Goal: Communication & Community: Answer question/provide support

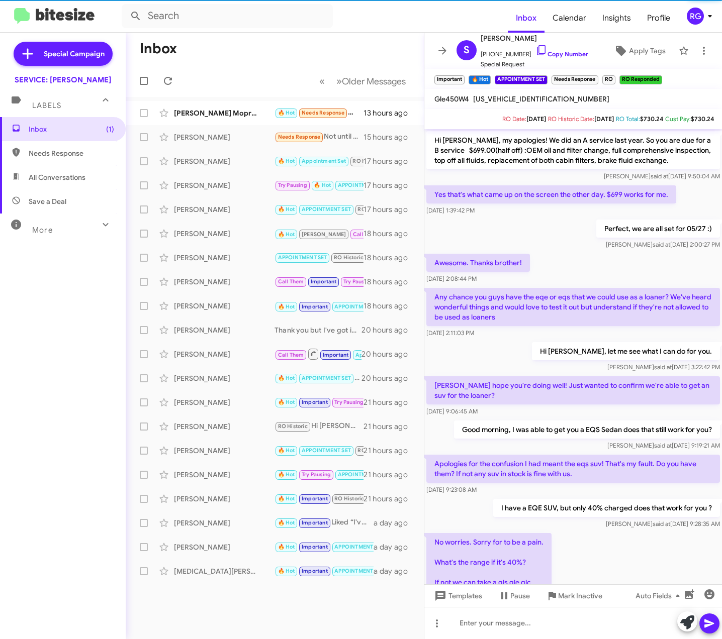
scroll to position [368, 0]
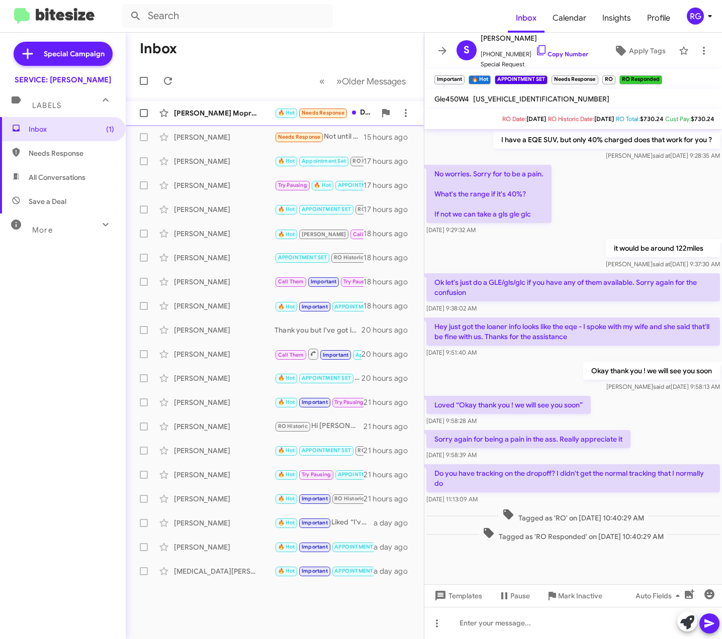
click at [282, 109] on small "🔥 Hot" at bounding box center [286, 114] width 22 height 10
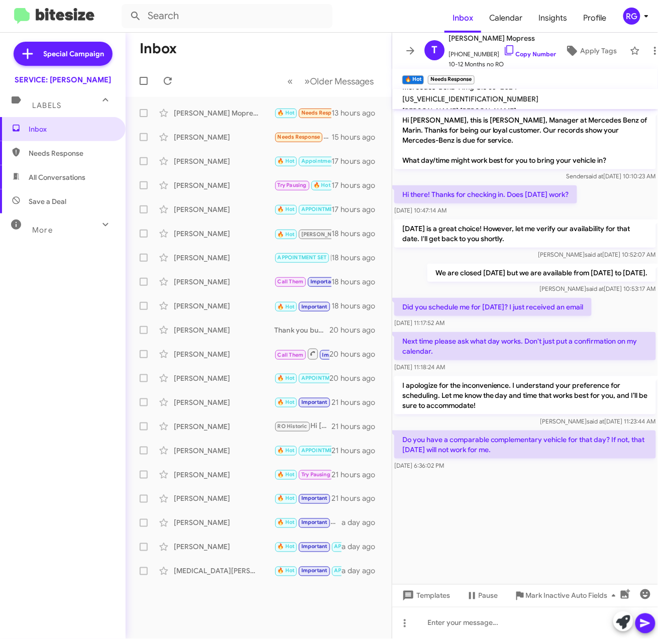
drag, startPoint x: 73, startPoint y: 344, endPoint x: 262, endPoint y: 3, distance: 389.8
click at [90, 223] on div "Inbox Needs Response All Conversations Save a Deal More Important 🔥 Hot Appoint…" at bounding box center [63, 308] width 126 height 383
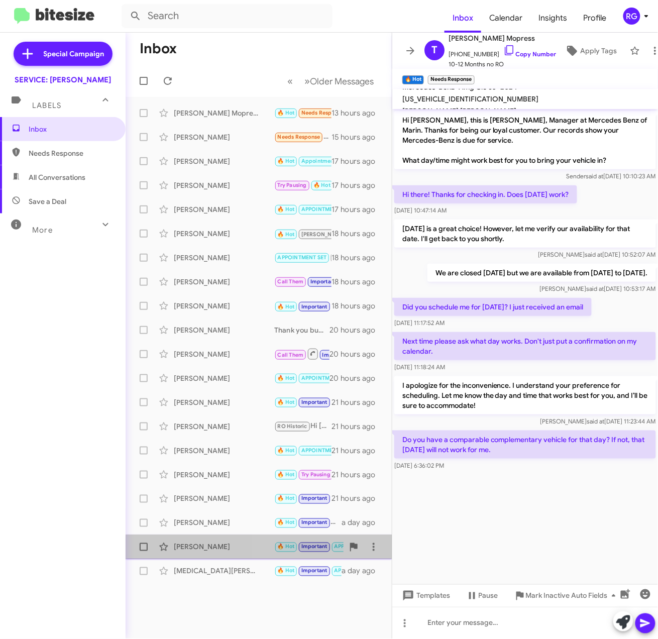
click at [290, 554] on div "[PERSON_NAME] 🔥 Hot Important APPOINTMENT SET RO Historic RO Responded Historic…" at bounding box center [259, 547] width 250 height 20
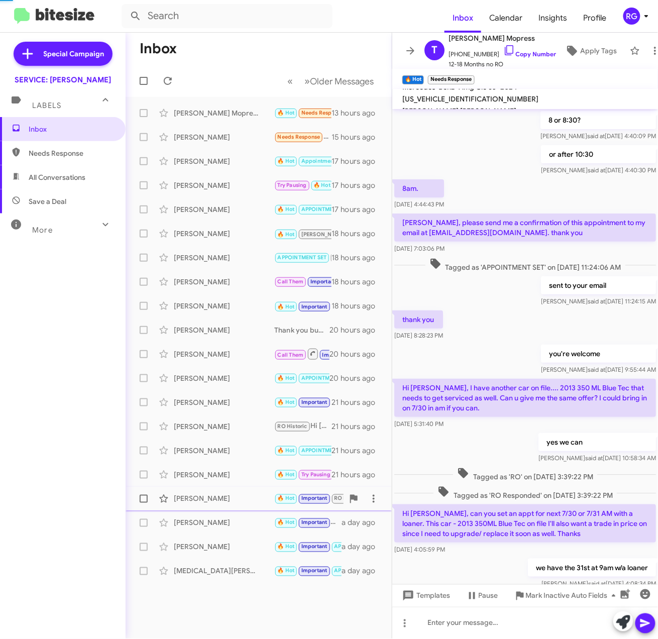
scroll to position [413, 0]
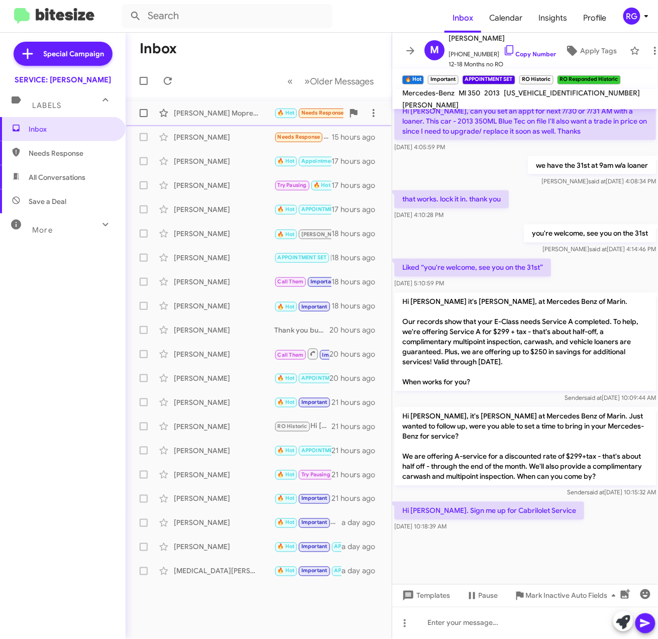
click at [238, 111] on div "[PERSON_NAME] Mopress" at bounding box center [224, 113] width 101 height 10
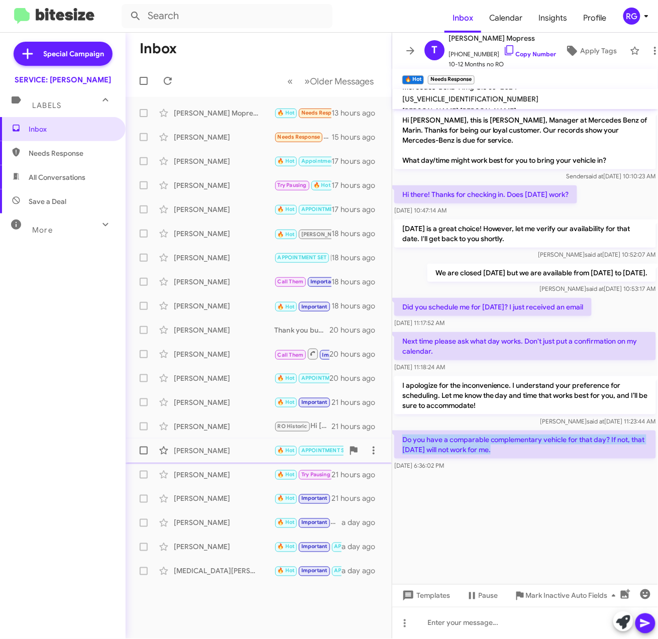
drag, startPoint x: 515, startPoint y: 448, endPoint x: 384, endPoint y: 441, distance: 131.3
click at [394, 433] on p "Do you have a comparable complementary vehicle for that day? If not, that [DATE…" at bounding box center [525, 445] width 262 height 28
drag, startPoint x: 503, startPoint y: 447, endPoint x: 399, endPoint y: 439, distance: 103.8
click at [399, 439] on p "Do you have a comparable complementary vehicle for that day? If not, that [DATE…" at bounding box center [525, 445] width 262 height 28
copy p "Do you have a comparable complementary vehicle for that day? If not, that [DATE…"
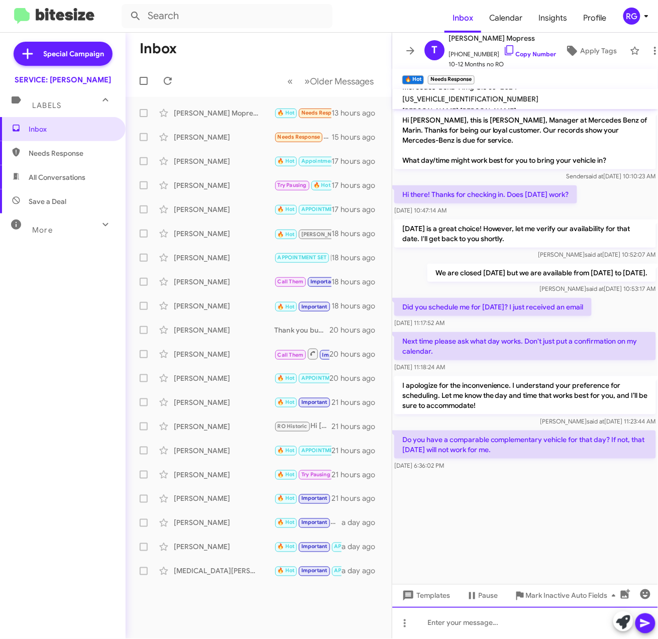
drag, startPoint x: 529, startPoint y: 610, endPoint x: 531, endPoint y: 617, distance: 7.8
click at [531, 617] on div at bounding box center [525, 623] width 266 height 32
paste div
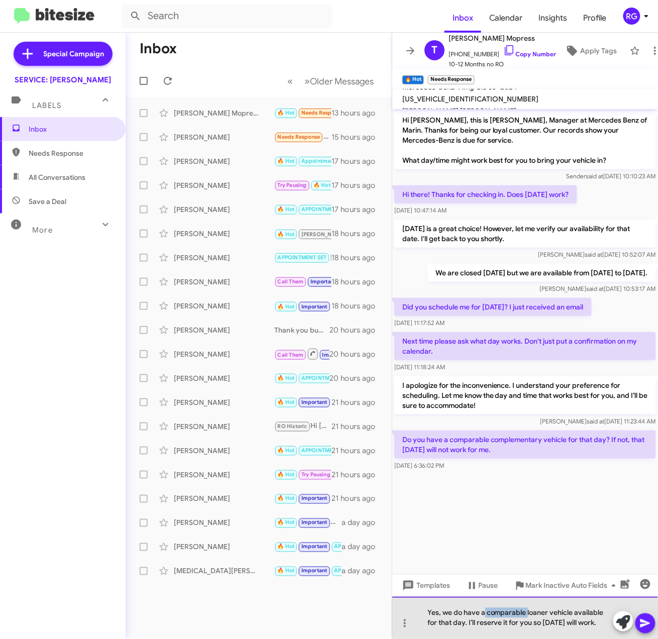
drag, startPoint x: 527, startPoint y: 615, endPoint x: 483, endPoint y: 618, distance: 43.3
click at [483, 618] on div "Yes, we do have a comparable loaner vehicle available for that day. I’ll reserv…" at bounding box center [525, 618] width 266 height 42
click at [503, 622] on div "Yes, we do have a comparable loaner vehicle available for that day. I’ll reserv…" at bounding box center [525, 618] width 266 height 42
drag, startPoint x: 525, startPoint y: 613, endPoint x: 487, endPoint y: 615, distance: 37.7
click at [487, 615] on div "Yes, we do have a comparable loaner vehicle available for that day. I’ll reserv…" at bounding box center [525, 618] width 266 height 42
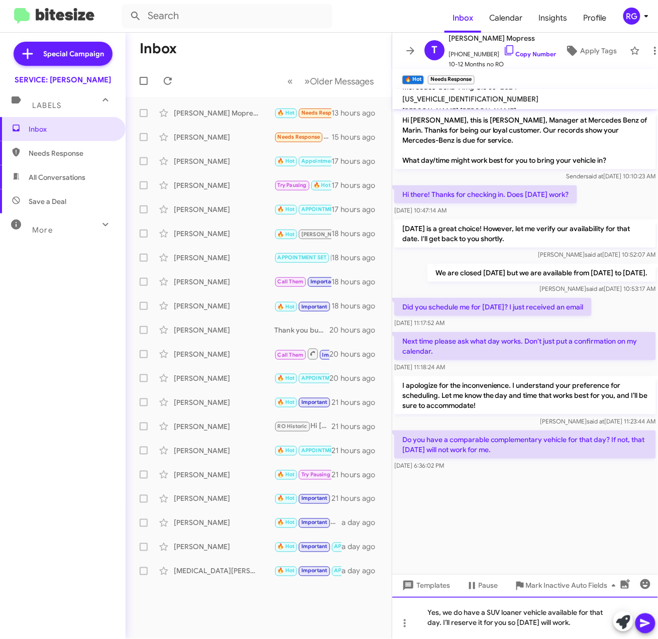
click at [545, 618] on div "Yes, we do have a SUV loaner vehicle available for that day. I’ll reserve it fo…" at bounding box center [525, 618] width 266 height 42
click at [546, 613] on div "Yes, we do have a SUV loaner vehicle available for that day. I’ll reserve it fo…" at bounding box center [525, 618] width 266 height 42
click at [495, 613] on div "Yes, we do have a SUV loaner vehicles available for that day. I’ll reserve it f…" at bounding box center [525, 618] width 266 height 42
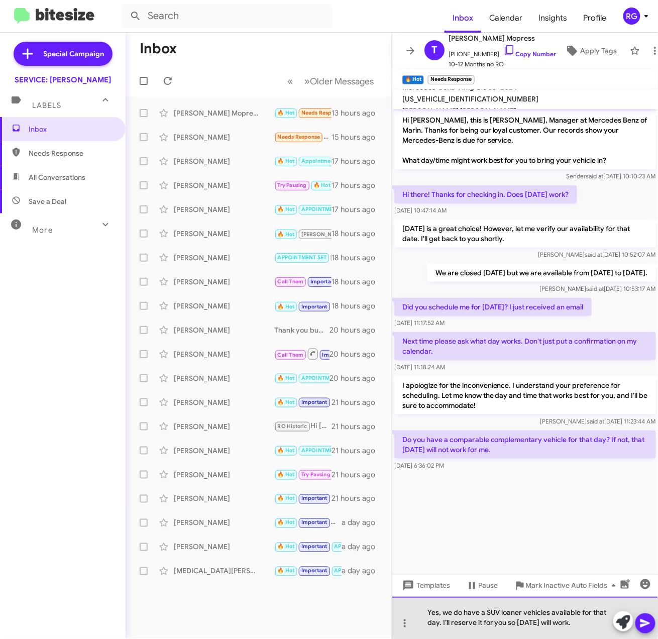
drag, startPoint x: 502, startPoint y: 613, endPoint x: 509, endPoint y: 616, distance: 7.5
click at [503, 614] on div "Yes, we do have a SUV loaner vehicles available for that day. I’ll reserve it f…" at bounding box center [525, 618] width 266 height 42
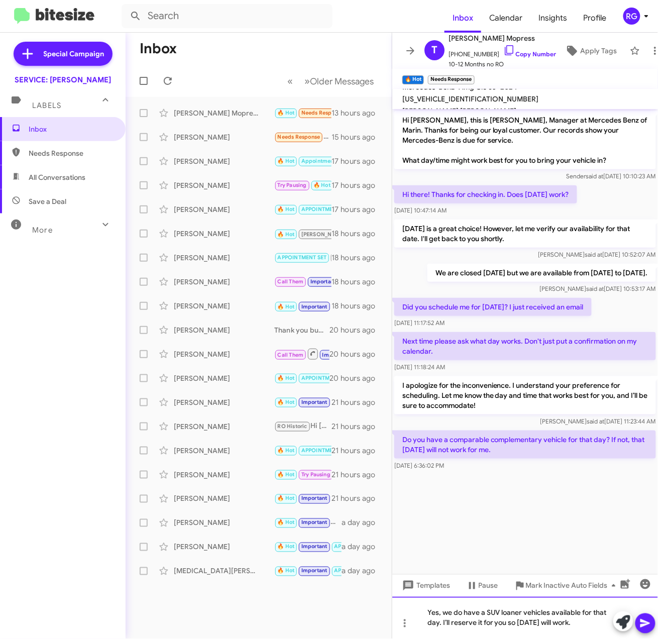
click at [523, 616] on div "Yes, we do have a SUV loaner vehicles available for that day. I’ll reserve it f…" at bounding box center [525, 618] width 266 height 42
click at [551, 614] on div "Yes, we do have a SUV loaner vehicles available for that day. I’ll reserve it f…" at bounding box center [525, 618] width 266 height 42
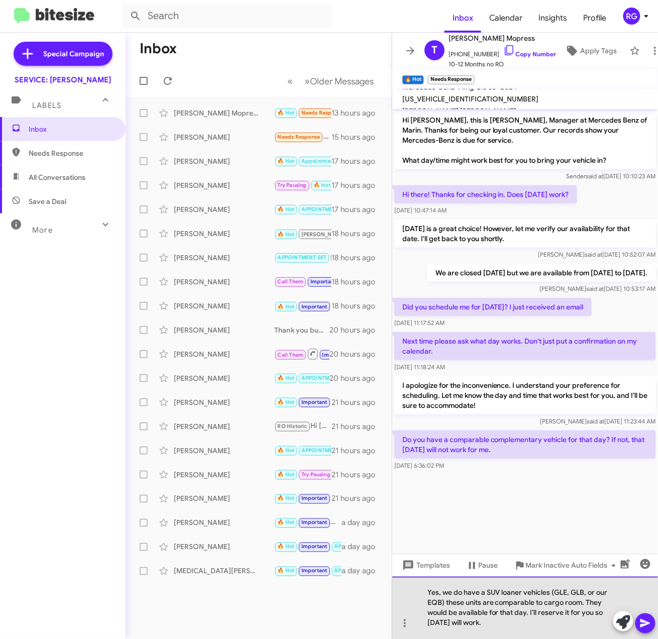
click at [536, 630] on div "Yes, we do have a SUV loaner vehicles (GLE, GLB, or our EQB) these units are co…" at bounding box center [525, 608] width 266 height 62
click at [544, 635] on div "Yes, we do have a SUV loaner vehicles (GLE, GLB, or our EQB) these units are co…" at bounding box center [525, 608] width 266 height 62
drag, startPoint x: 547, startPoint y: 636, endPoint x: 532, endPoint y: 615, distance: 25.5
click at [532, 615] on div "Yes, we do have a SUV loaner vehicles (GLE, GLB, or our EQB) these units are co…" at bounding box center [525, 608] width 266 height 62
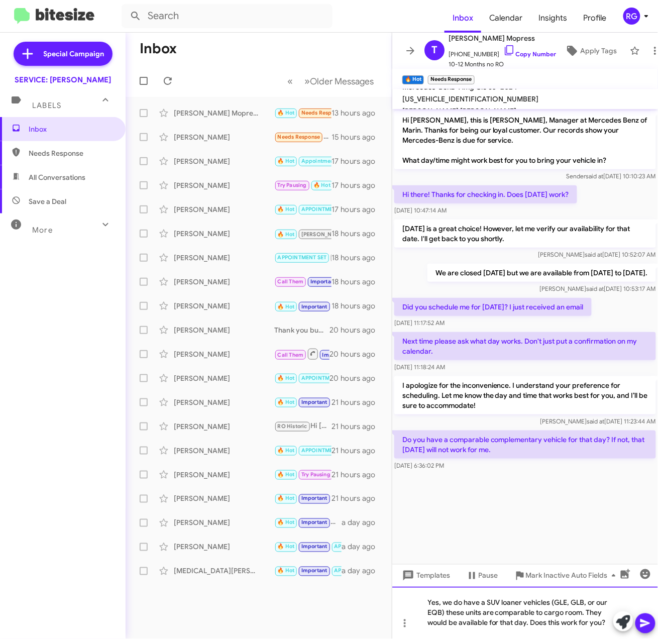
click at [483, 604] on div "Yes, we do have a SUV loaner vehicles (GLE, GLB, or our EQB) these units are co…" at bounding box center [525, 613] width 266 height 52
click at [485, 604] on div "Yes, we do have a SUV loaner vehicles (GLE, GLB, or our EQB) these units are co…" at bounding box center [525, 613] width 266 height 52
click at [548, 638] on div "Yes, we do have SUV loaner vehicles (GLE, GLB, or our EQB) these units are comp…" at bounding box center [525, 613] width 266 height 52
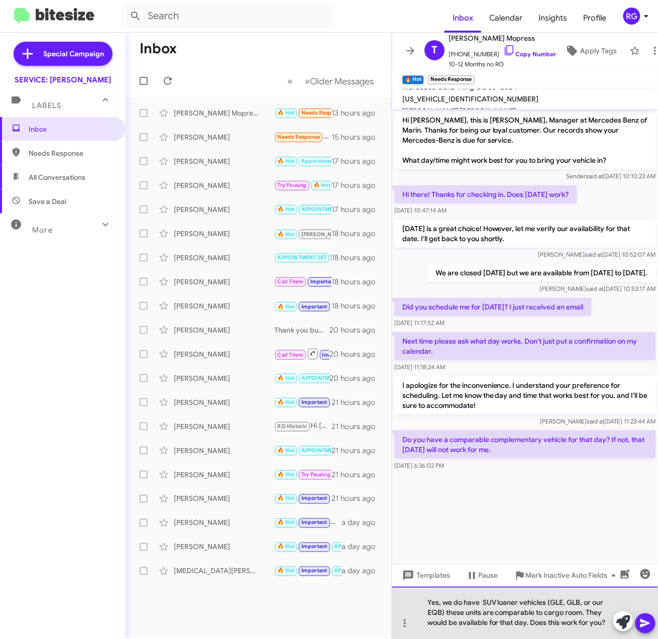
click at [483, 604] on div "Yes, we do have SUV loaner vehicles (GLE, GLB, or our EQB) these units are comp…" at bounding box center [525, 613] width 266 height 52
click at [526, 615] on div "Yes, we do have SUV loaner vehicles (GLE, GLB, or our EQB) these units are comp…" at bounding box center [525, 613] width 266 height 52
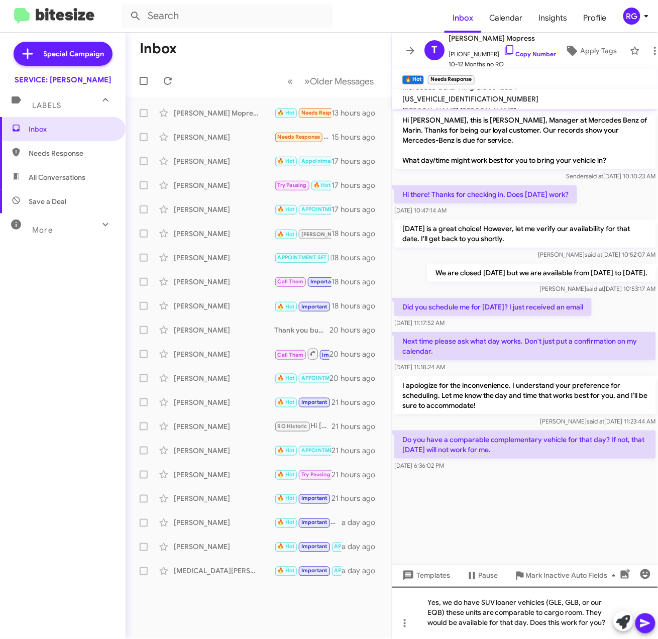
drag, startPoint x: 648, startPoint y: 622, endPoint x: 658, endPoint y: 628, distance: 11.3
click at [648, 622] on icon at bounding box center [646, 624] width 10 height 9
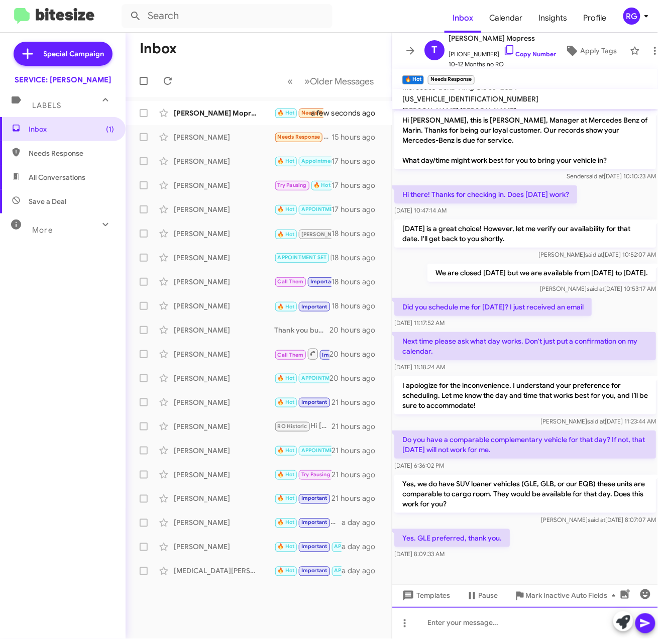
scroll to position [2, 0]
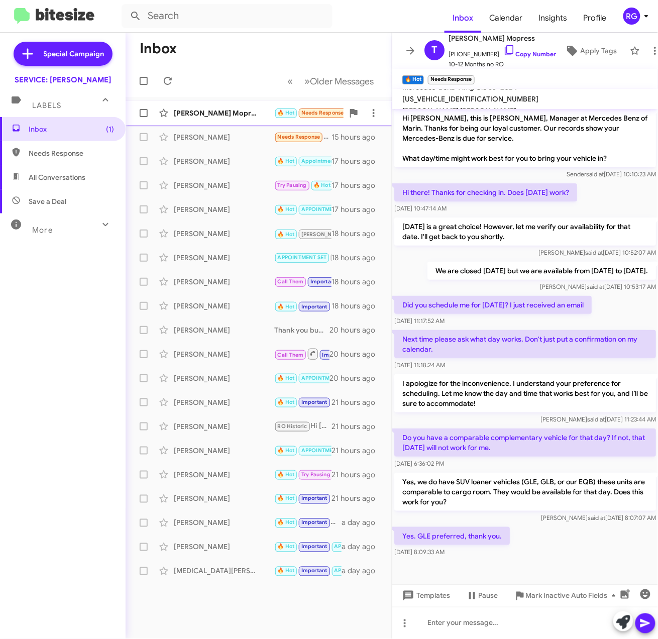
click at [228, 115] on div "[PERSON_NAME] Mopress" at bounding box center [224, 113] width 101 height 10
click at [618, 618] on icon at bounding box center [624, 623] width 14 height 14
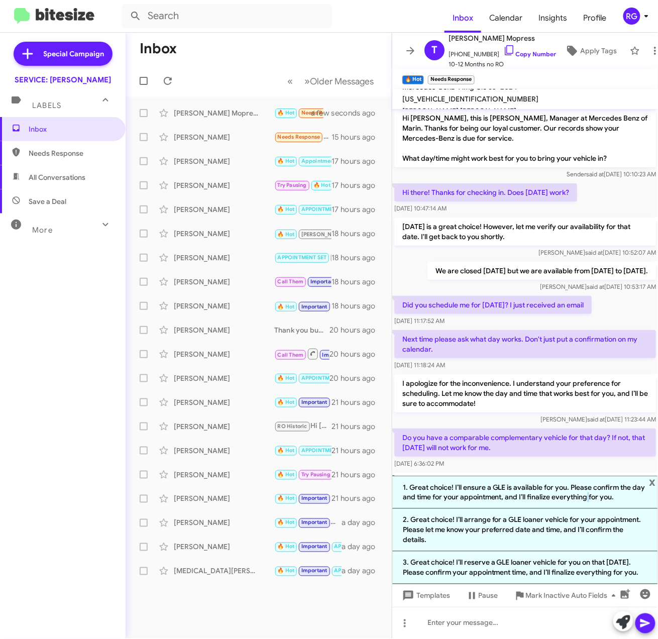
drag, startPoint x: 587, startPoint y: 495, endPoint x: 582, endPoint y: 497, distance: 5.4
click at [585, 497] on li "1. Great choice! I’ll ensure a GLE is available for you. Please confirm the day…" at bounding box center [525, 492] width 266 height 33
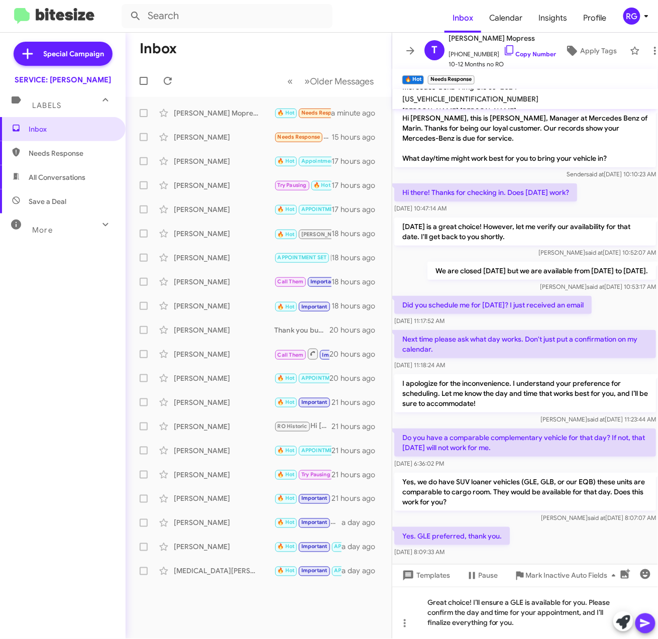
click at [641, 622] on icon at bounding box center [646, 624] width 10 height 9
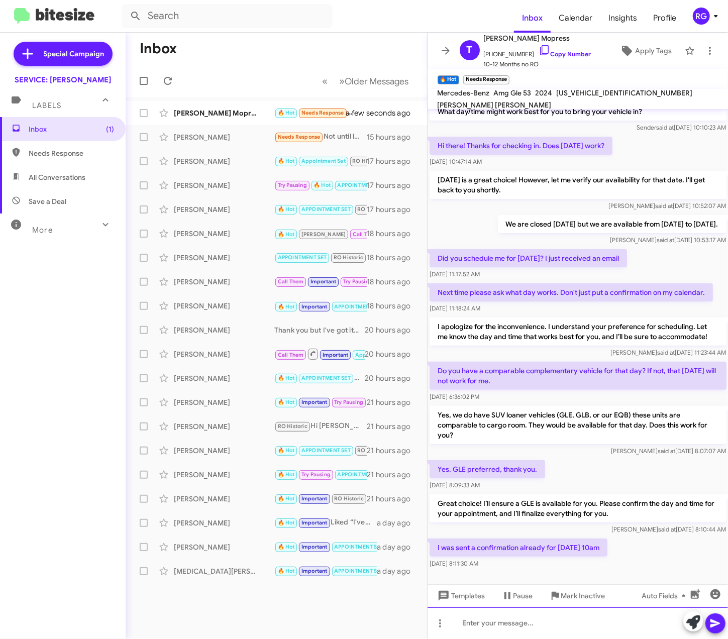
scroll to position [65, 0]
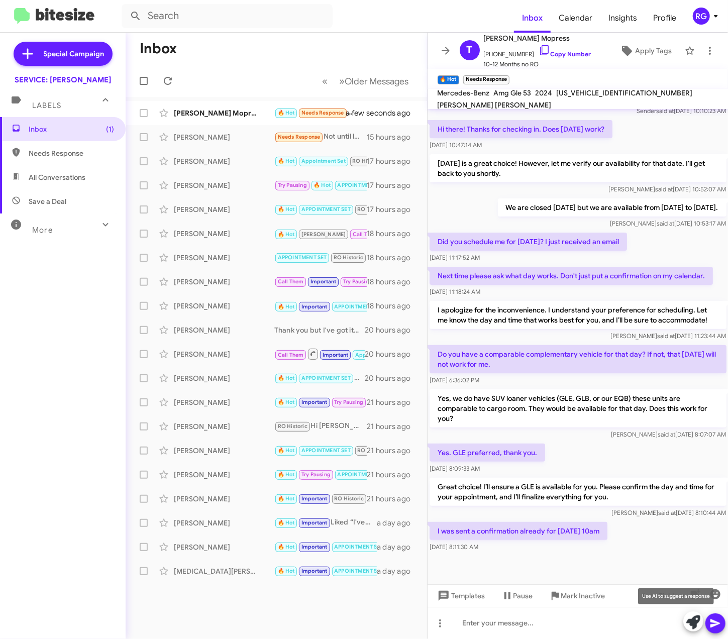
click at [689, 626] on icon at bounding box center [693, 623] width 14 height 14
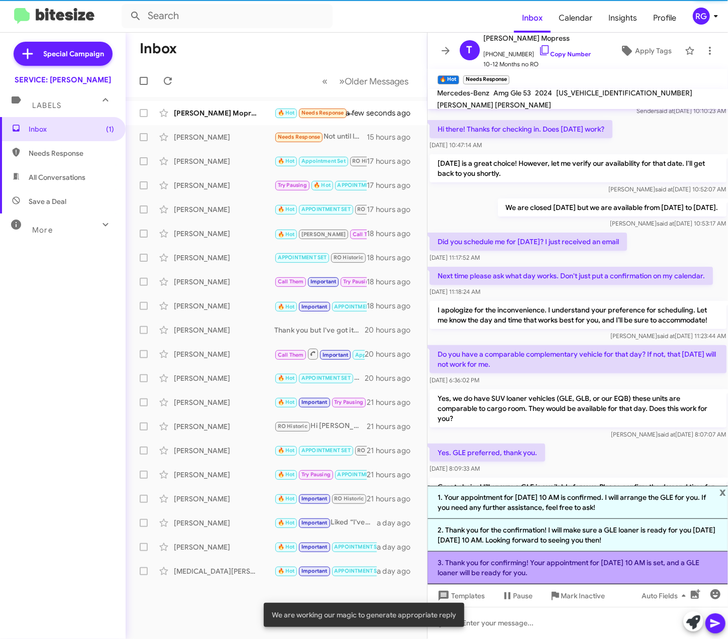
scroll to position [75, 0]
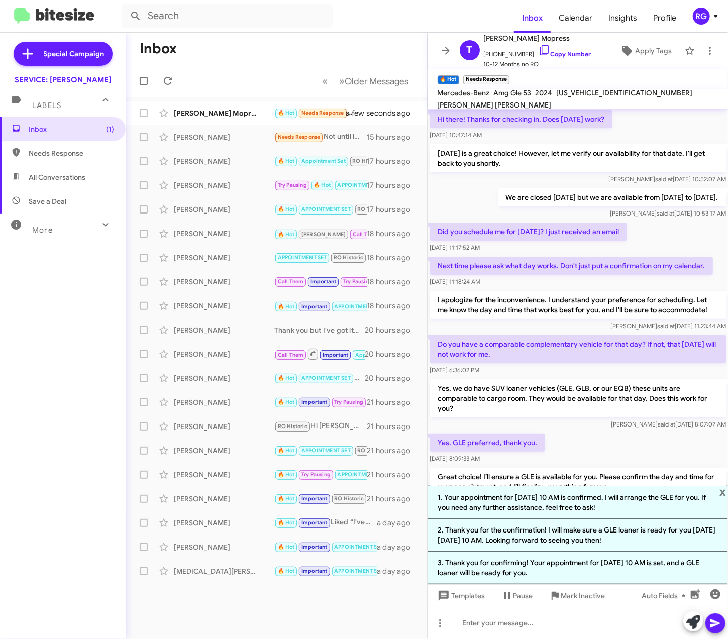
click at [596, 91] on mat-toolbar "Mercedes-Benz Amg Gle 53 2024 [US_VEHICLE_IDENTIFICATION_NUMBER] [PERSON_NAME] …" at bounding box center [578, 99] width 301 height 20
copy span "[US_VEHICLE_IDENTIFICATION_NUMBER]"
click at [662, 509] on li "1. Your appointment for [DATE] 10 AM is confirmed. I will arrange the GLE for y…" at bounding box center [578, 502] width 301 height 33
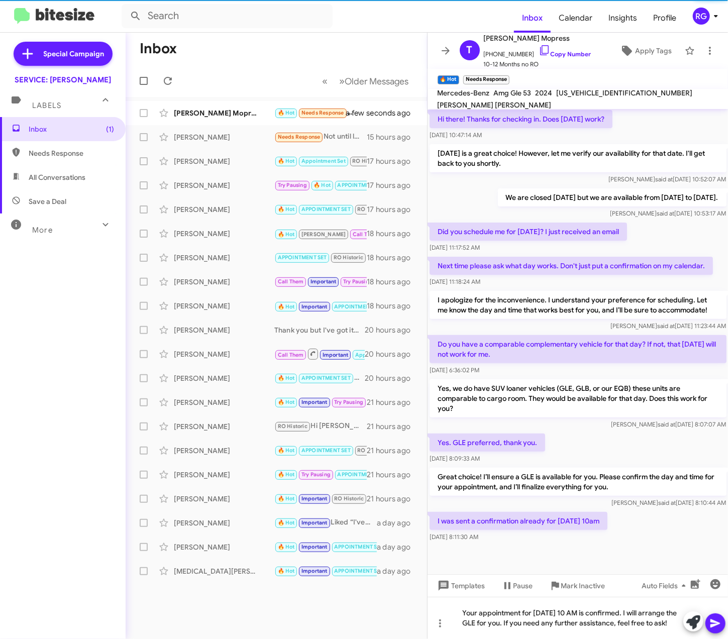
click at [711, 626] on icon at bounding box center [716, 624] width 10 height 9
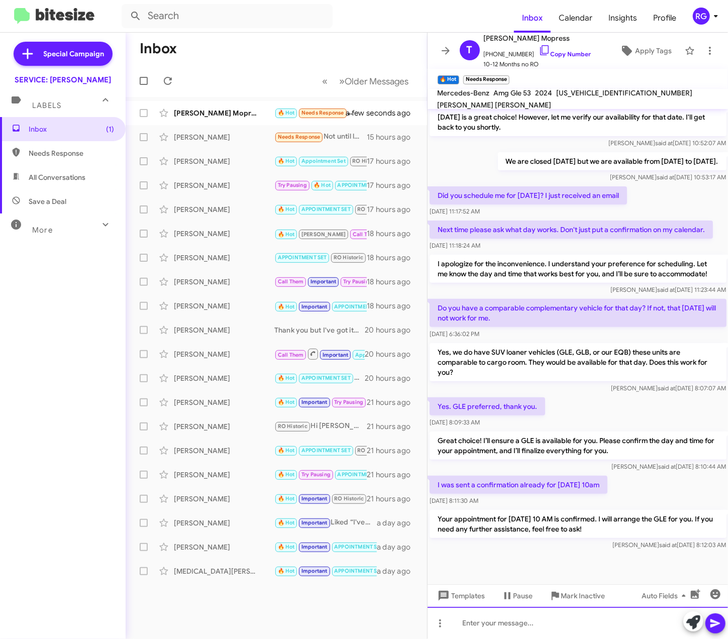
scroll to position [113, 0]
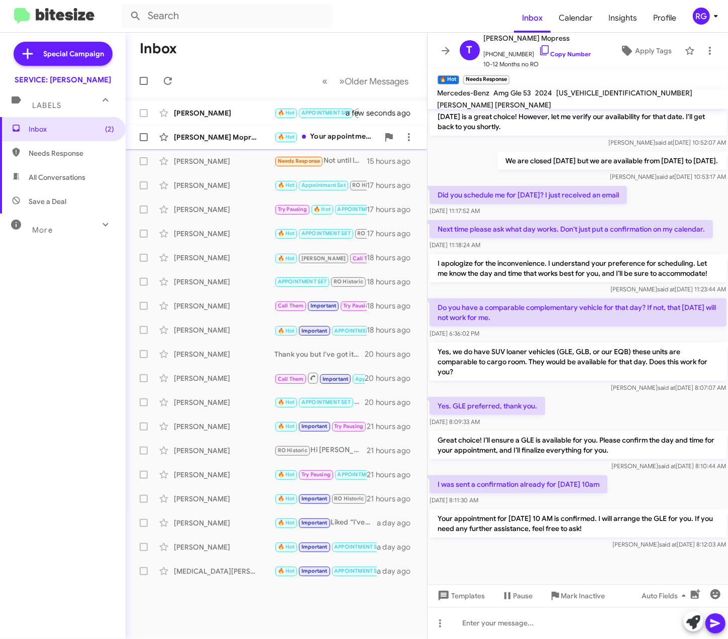
click at [310, 140] on div "🔥 Hot Your appointment for [DATE] 10 AM is confirmed. I will arrange the GLE fo…" at bounding box center [326, 137] width 105 height 12
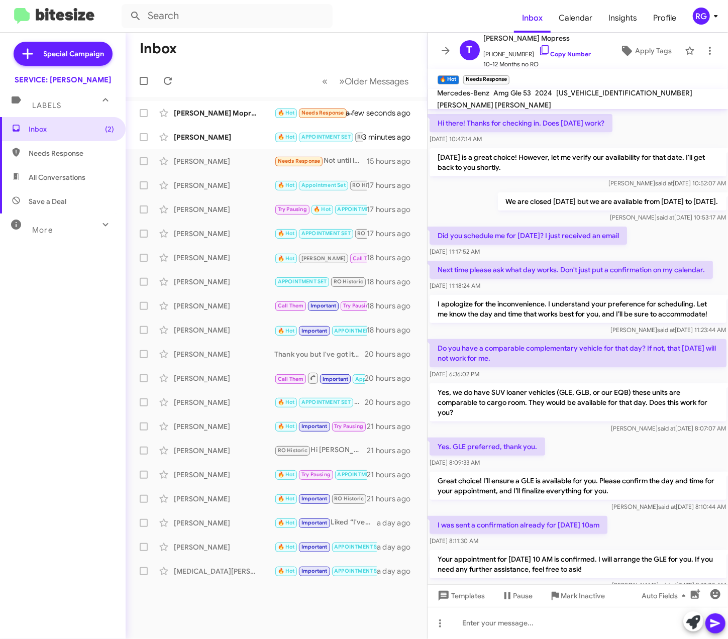
scroll to position [149, 0]
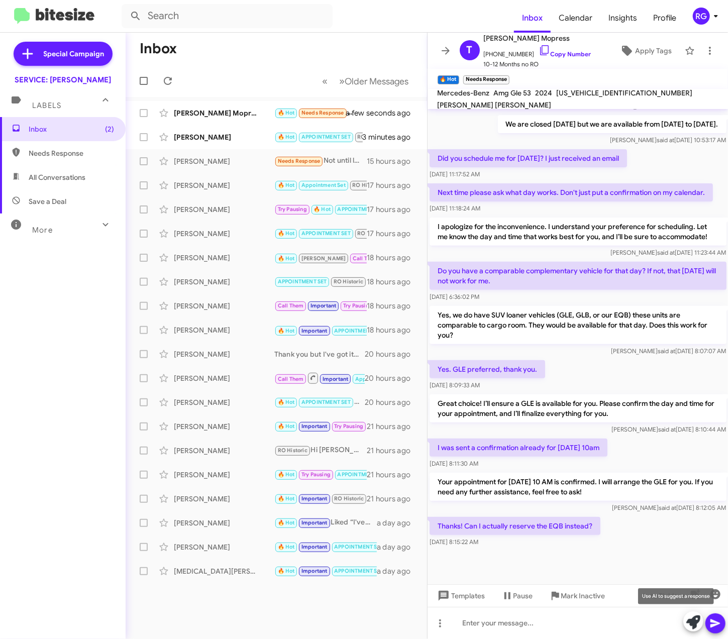
click at [697, 625] on icon at bounding box center [693, 623] width 14 height 14
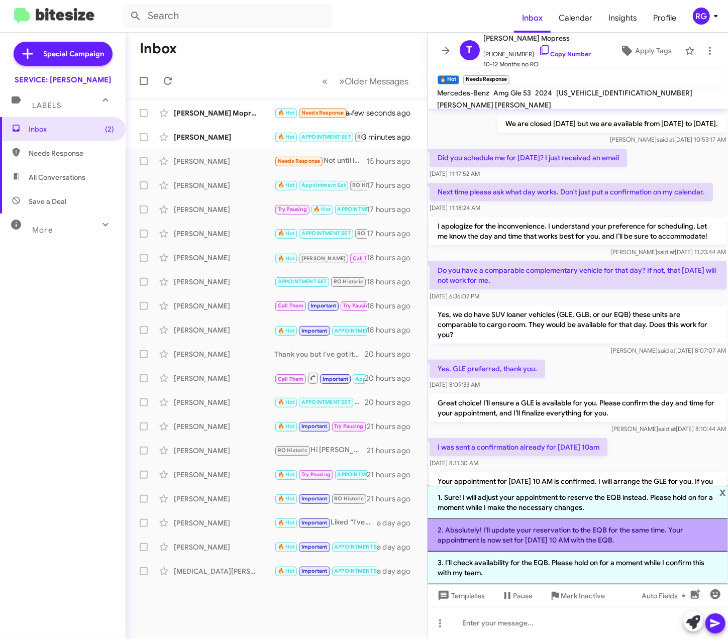
click at [583, 545] on li "2. Absolutely! I’ll update your reservation to the EQB for the same time. Your …" at bounding box center [578, 535] width 301 height 33
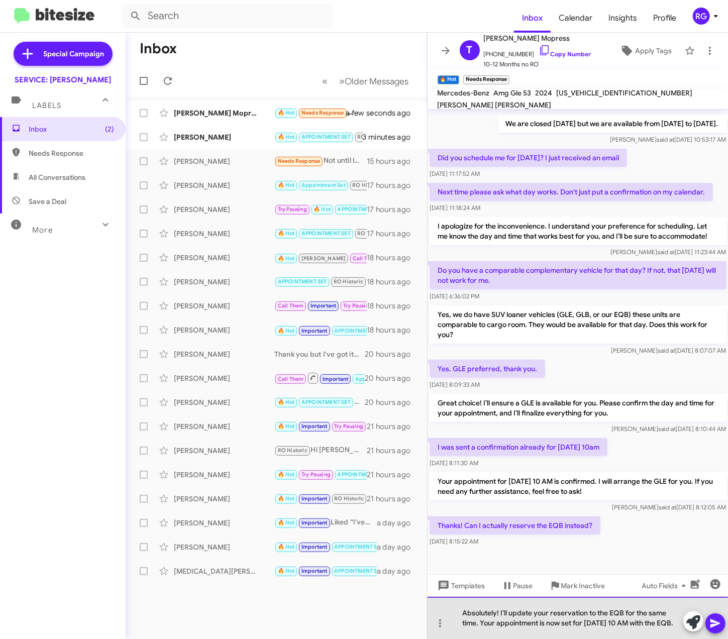
drag, startPoint x: 549, startPoint y: 630, endPoint x: 477, endPoint y: 618, distance: 73.4
click at [481, 614] on div "Absolutely! I’ll update your reservation to the EQB for the same time. Your app…" at bounding box center [578, 618] width 301 height 42
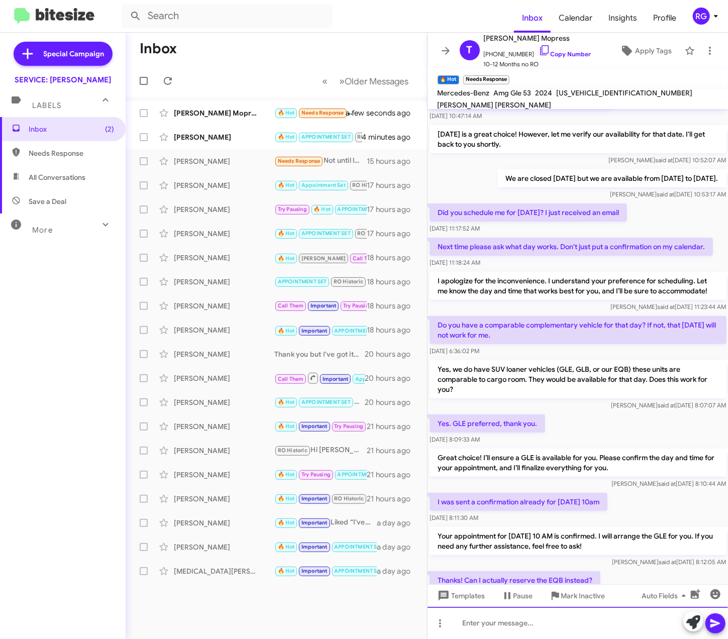
scroll to position [185, 0]
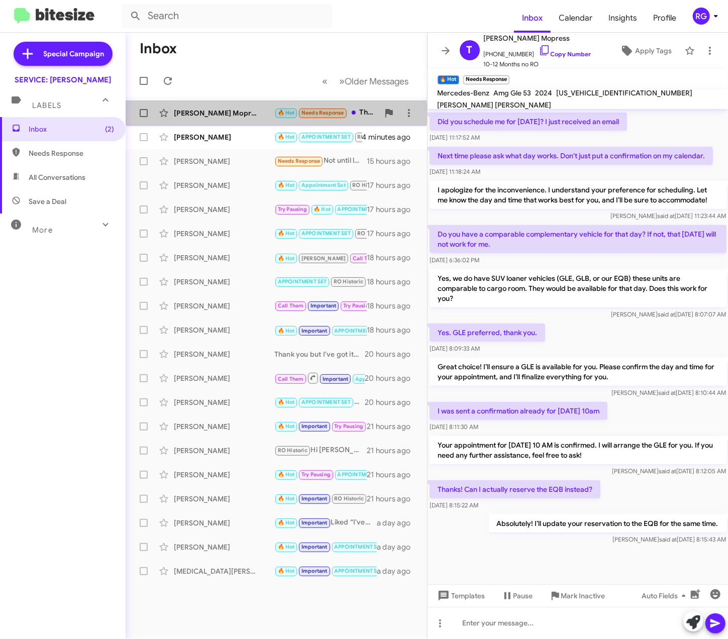
click at [236, 116] on div "[PERSON_NAME] Mopress 🔥 Hot Needs Response Thanks! Can I actually reserve the E…" at bounding box center [276, 113] width 285 height 20
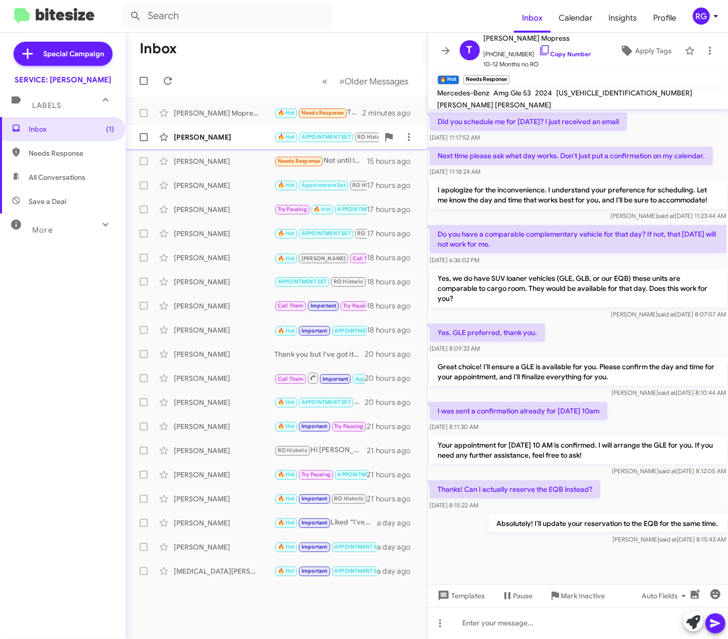
click at [204, 139] on div "[PERSON_NAME]" at bounding box center [224, 137] width 101 height 10
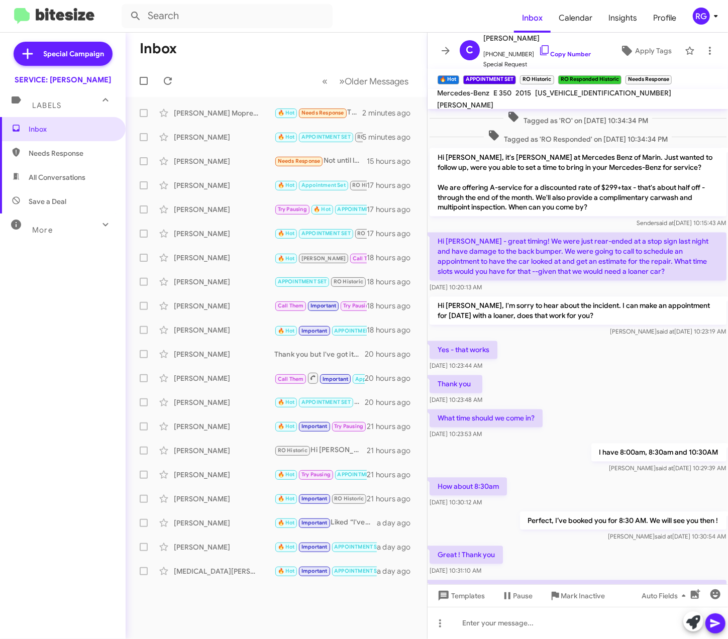
scroll to position [1128, 0]
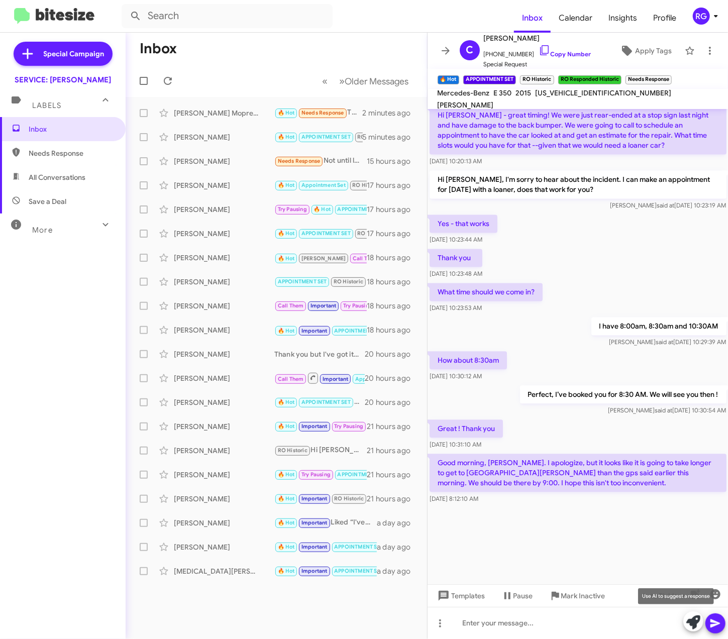
click at [689, 624] on icon at bounding box center [693, 623] width 14 height 14
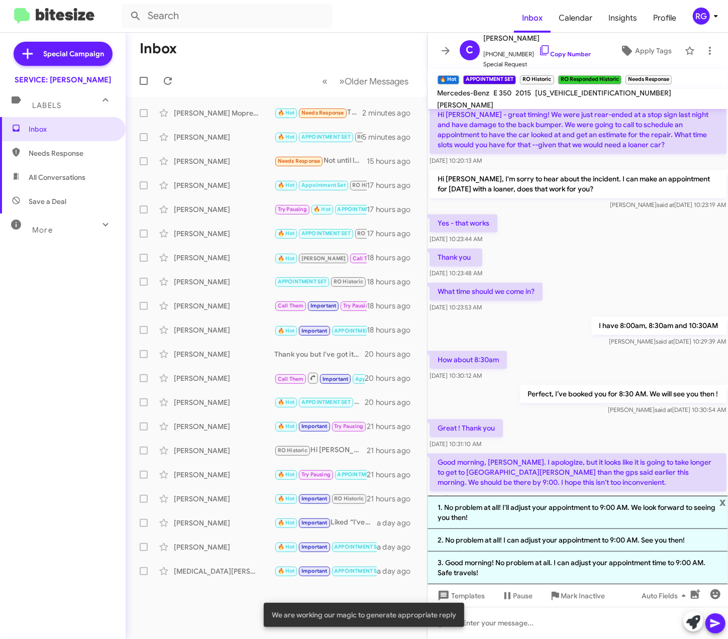
drag, startPoint x: 638, startPoint y: 513, endPoint x: 621, endPoint y: 564, distance: 53.9
click at [638, 513] on li "1. No problem at all! I'll adjust your appointment to 9:00 AM. We look forward …" at bounding box center [578, 512] width 301 height 33
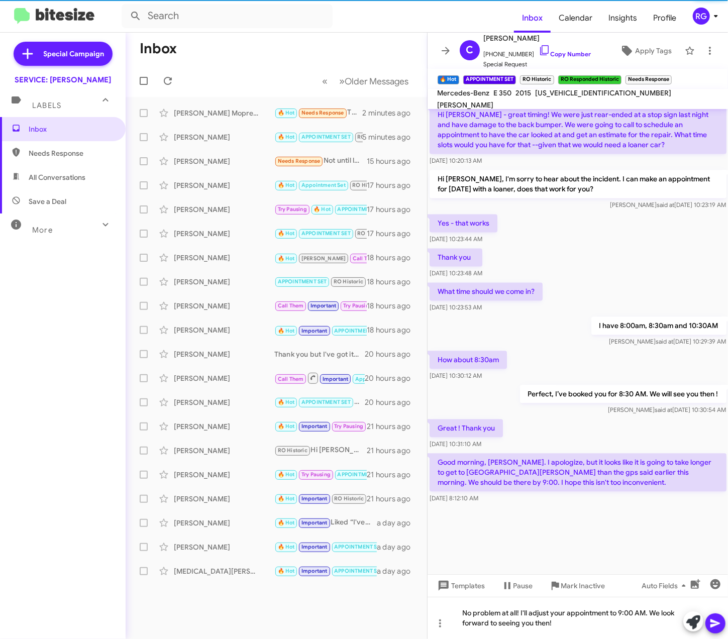
click at [721, 630] on div at bounding box center [704, 623] width 42 height 22
click at [719, 625] on icon at bounding box center [716, 624] width 12 height 12
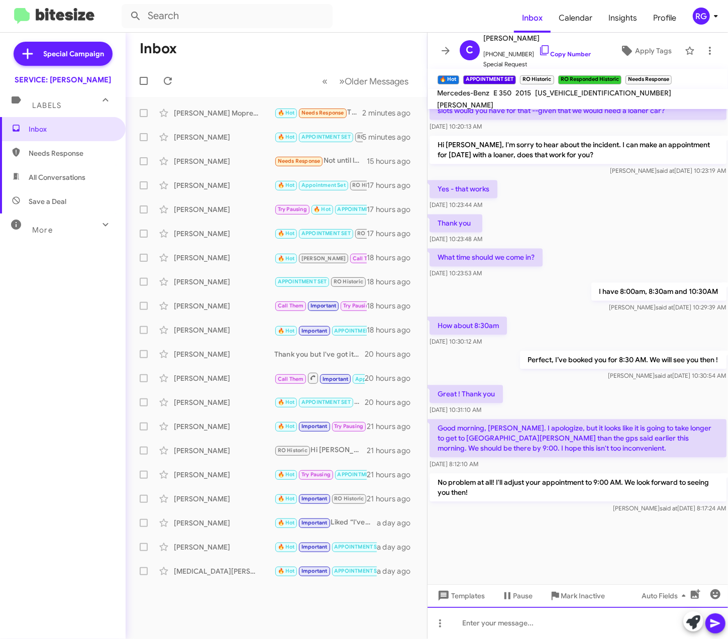
scroll to position [1175, 0]
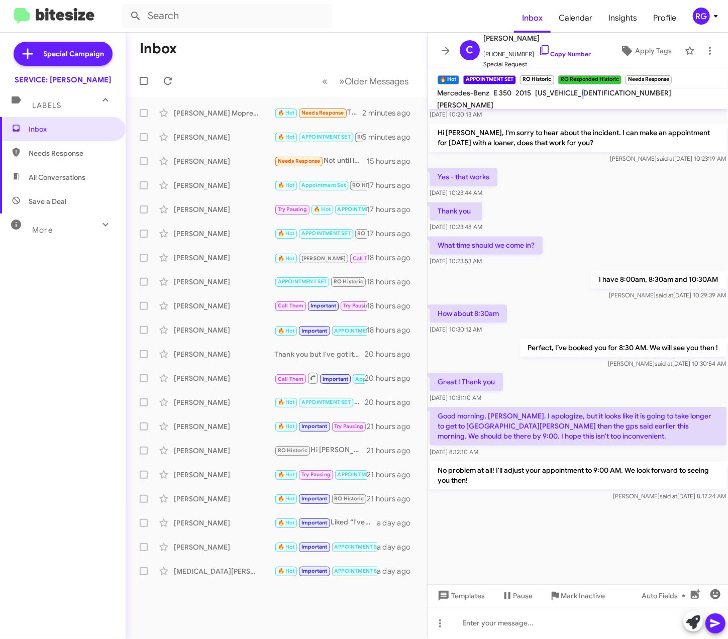
click at [589, 99] on div "[US_VEHICLE_IDENTIFICATION_NUMBER]" at bounding box center [604, 93] width 140 height 12
click at [587, 99] on div "[US_VEHICLE_IDENTIFICATION_NUMBER]" at bounding box center [604, 93] width 140 height 12
click at [589, 97] on span "[US_VEHICLE_IDENTIFICATION_NUMBER]" at bounding box center [604, 92] width 136 height 9
click at [591, 97] on span "[US_VEHICLE_IDENTIFICATION_NUMBER]" at bounding box center [604, 92] width 136 height 9
copy span "[US_VEHICLE_IDENTIFICATION_NUMBER]"
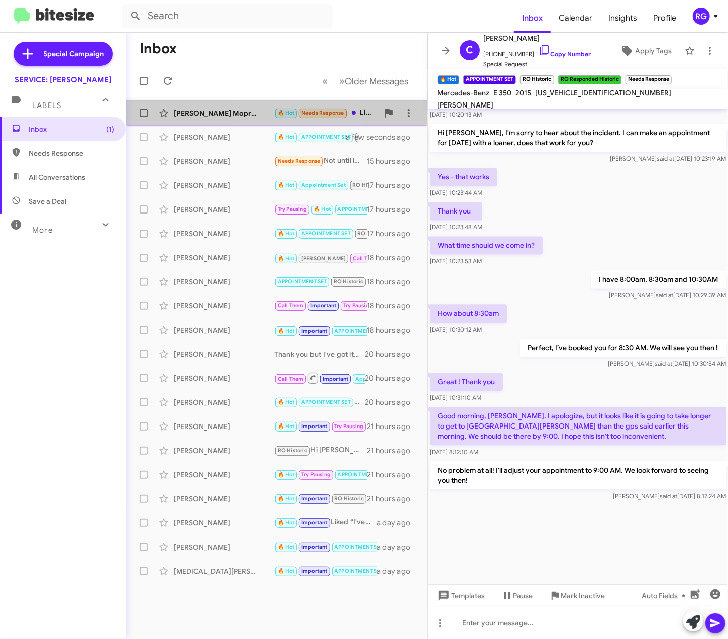
click at [266, 108] on div "[PERSON_NAME] Mopress" at bounding box center [224, 113] width 101 height 10
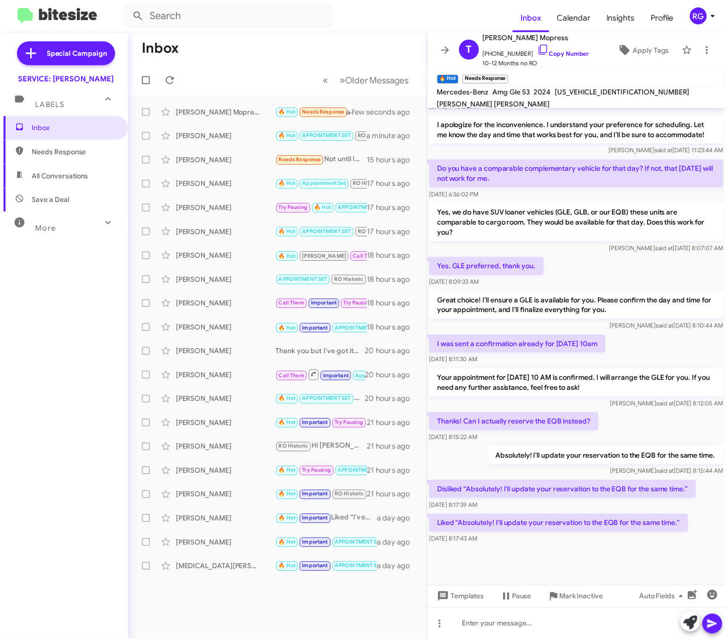
scroll to position [258, 0]
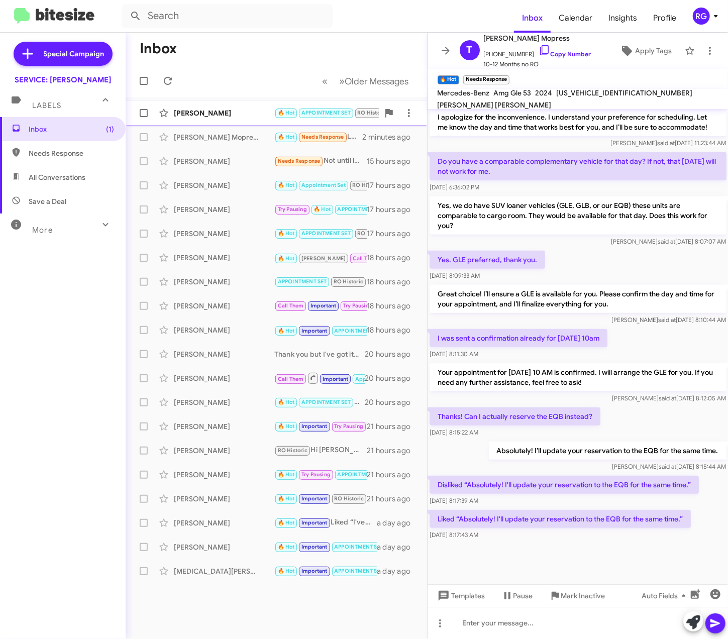
click at [191, 119] on div "[PERSON_NAME] 🔥 Hot APPOINTMENT SET RO Historic RO Responded Historic Needs Res…" at bounding box center [276, 113] width 285 height 20
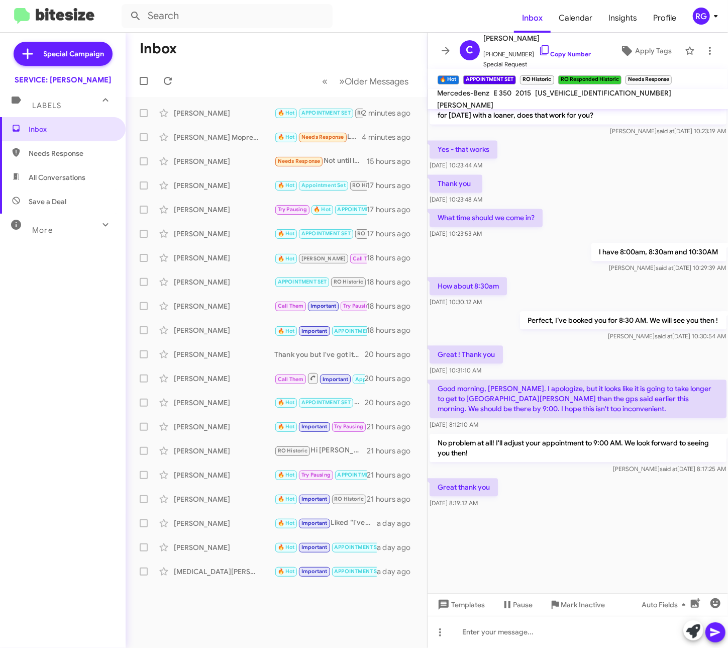
scroll to position [1203, 0]
